Goal: Task Accomplishment & Management: Complete application form

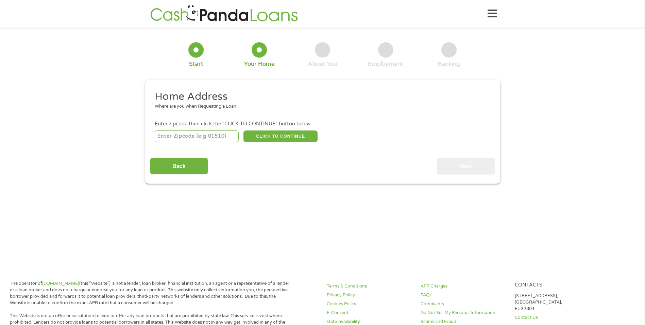
click at [210, 137] on input "number" at bounding box center [197, 136] width 84 height 12
type input "30281"
click at [262, 132] on button "CLICK TO CONTINUE" at bounding box center [281, 136] width 74 height 12
type input "30281"
type input "[GEOGRAPHIC_DATA]"
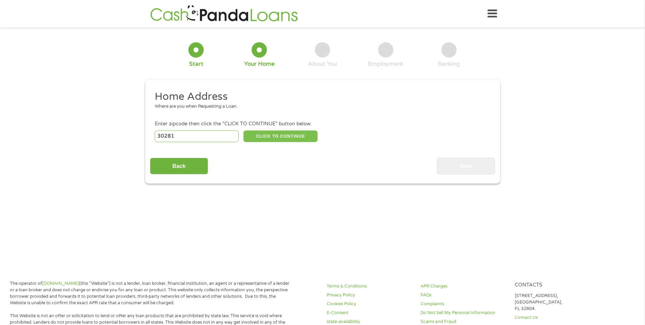
select select "[US_STATE]"
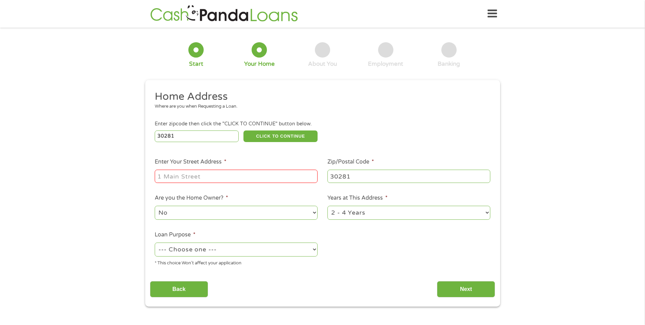
click at [243, 174] on input "Enter Your Street Address *" at bounding box center [236, 175] width 163 height 13
type input "132 Eagles club dr"
click at [253, 251] on select "--- Choose one --- Pay Bills Debt Consolidation Home Improvement Major Purchase…" at bounding box center [236, 249] width 163 height 14
select select "other"
click at [155, 242] on select "--- Choose one --- Pay Bills Debt Consolidation Home Improvement Major Purchase…" at bounding box center [236, 249] width 163 height 14
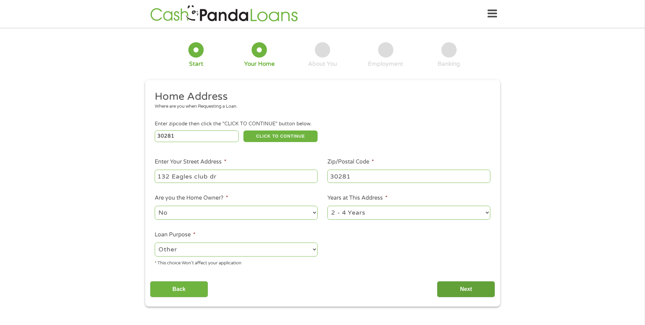
click at [479, 290] on input "Next" at bounding box center [466, 289] width 58 height 17
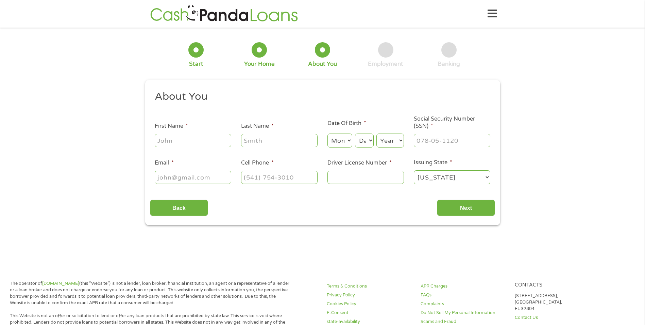
click at [200, 139] on input "First Name *" at bounding box center [193, 140] width 77 height 13
type input "[PERSON_NAME]"
type input "arnette"
select select "4"
select select "14"
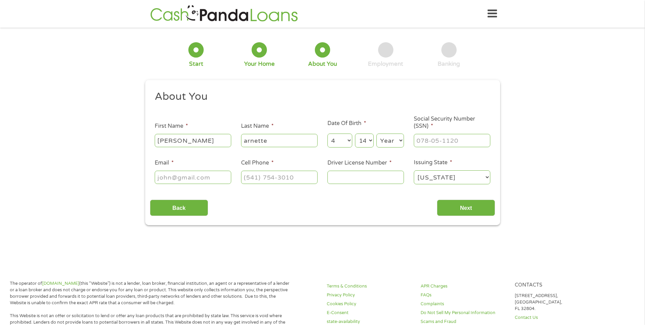
select select "1986"
type input "[EMAIL_ADDRESS][PERSON_NAME][DOMAIN_NAME]"
type input "[PHONE_NUMBER]"
click at [436, 141] on input "___-__-____" at bounding box center [452, 140] width 77 height 13
type input "___-_0-9572"
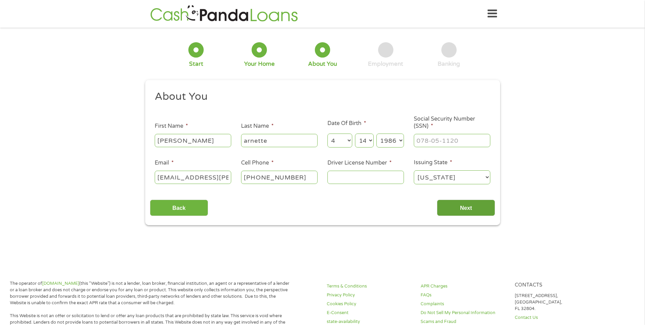
click at [469, 210] on input "Next" at bounding box center [466, 207] width 58 height 17
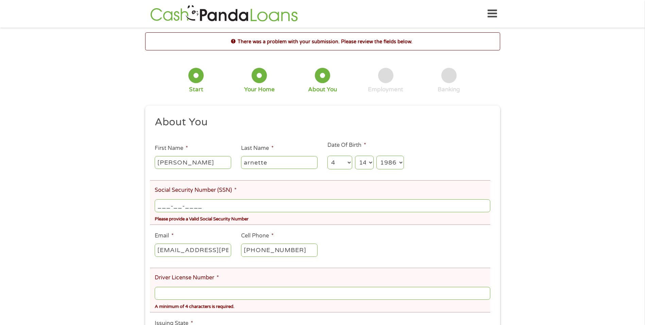
click at [166, 203] on input "___-__-____" at bounding box center [322, 205] width 335 height 13
click at [158, 204] on input "___-__-____" at bounding box center [322, 205] width 335 height 13
type input "095-72-1428"
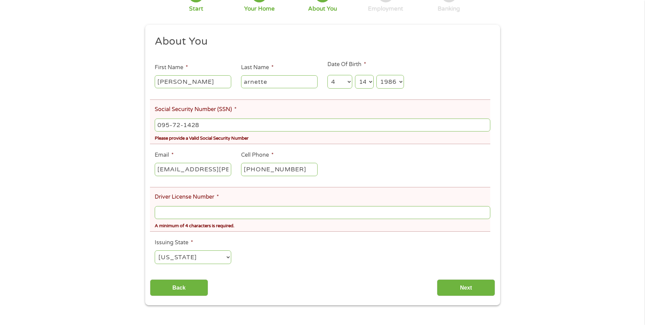
scroll to position [102, 0]
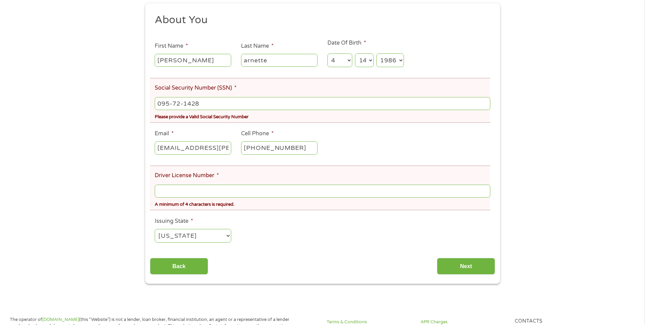
click at [229, 192] on input "Driver License Number *" at bounding box center [322, 190] width 335 height 13
type input "050648729"
click at [477, 265] on input "Next" at bounding box center [466, 266] width 58 height 17
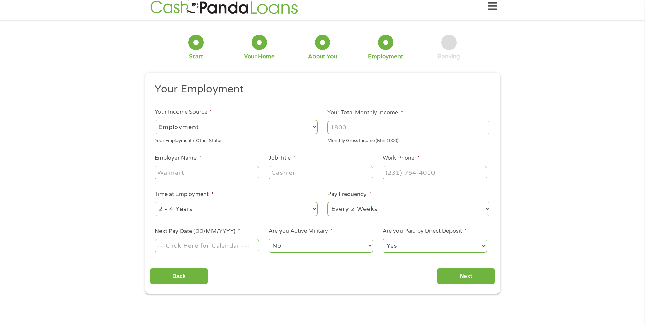
scroll to position [0, 0]
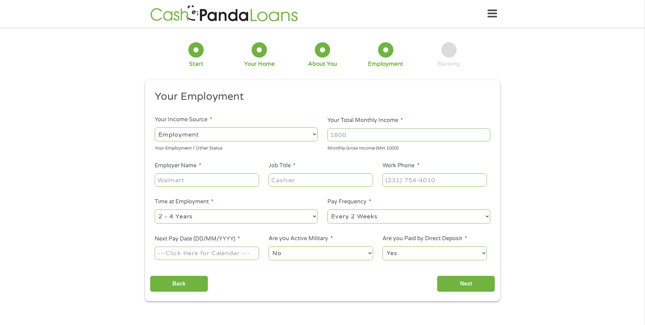
click at [368, 131] on input "Your Total Monthly Income *" at bounding box center [409, 134] width 163 height 13
type input "3500"
click at [187, 183] on input "Employer Name *" at bounding box center [207, 179] width 104 height 13
type input "[PERSON_NAME], CPA"
type input "Office Manager"
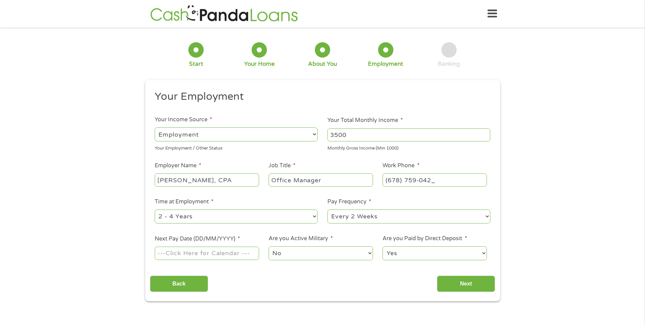
type input "[PHONE_NUMBER]"
click at [230, 256] on input "Next Pay Date (DD/MM/YYYY) *" at bounding box center [207, 252] width 104 height 13
type input "[DATE]"
click at [457, 283] on input "Next" at bounding box center [466, 283] width 58 height 17
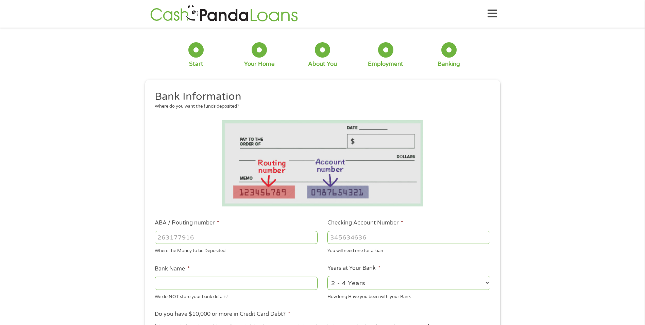
scroll to position [3, 3]
click at [219, 243] on input "ABA / Routing number *" at bounding box center [236, 237] width 163 height 13
type input "061113415"
type input "BBT GA"
type input "061113415"
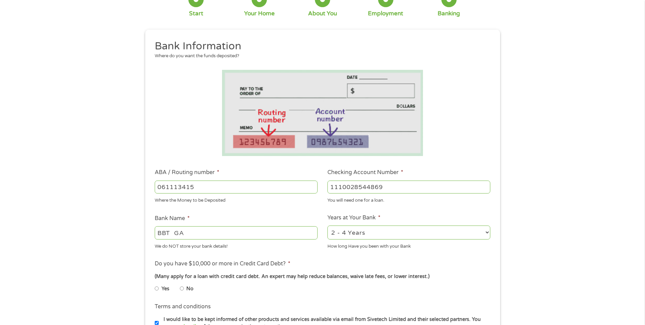
scroll to position [136, 0]
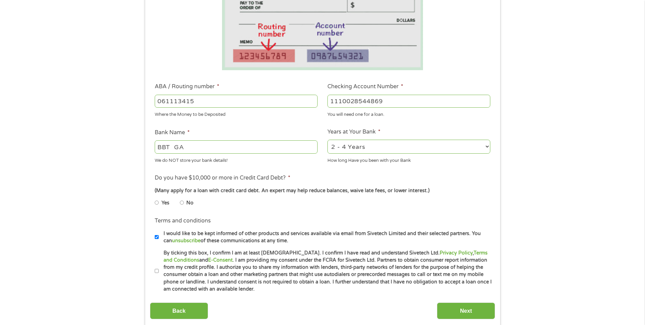
type input "1110028544869"
click at [189, 203] on label "No" at bounding box center [189, 202] width 7 height 7
click at [184, 203] on input "No" at bounding box center [182, 202] width 4 height 11
radio input "true"
click at [160, 235] on label "I would like to be kept informed of other products and services available via e…" at bounding box center [326, 237] width 334 height 15
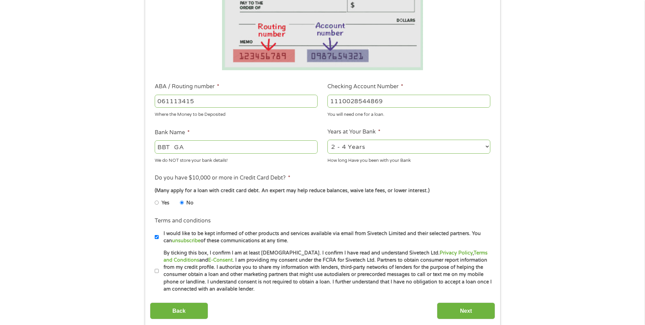
click at [159, 235] on input "I would like to be kept informed of other products and services available via e…" at bounding box center [157, 236] width 4 height 11
checkbox input "false"
click at [161, 273] on label "By ticking this box, I confirm I am at least [DEMOGRAPHIC_DATA]. I confirm I ha…" at bounding box center [326, 271] width 334 height 44
click at [159, 273] on input "By ticking this box, I confirm I am at least [DEMOGRAPHIC_DATA]. I confirm I ha…" at bounding box center [157, 270] width 4 height 11
checkbox input "true"
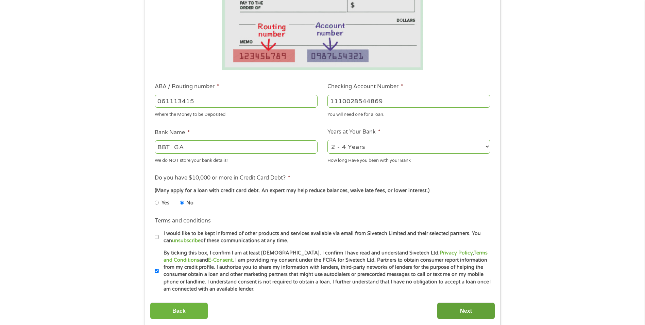
click at [463, 307] on input "Next" at bounding box center [466, 310] width 58 height 17
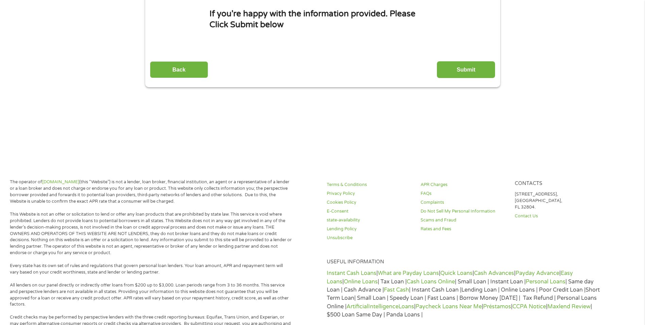
scroll to position [0, 0]
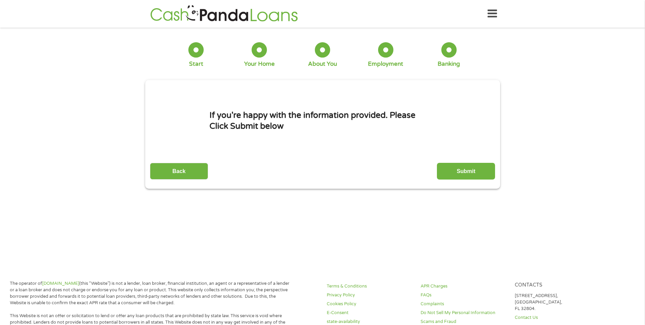
click at [464, 171] on input "Submit" at bounding box center [466, 171] width 58 height 17
